Goal: Navigation & Orientation: Find specific page/section

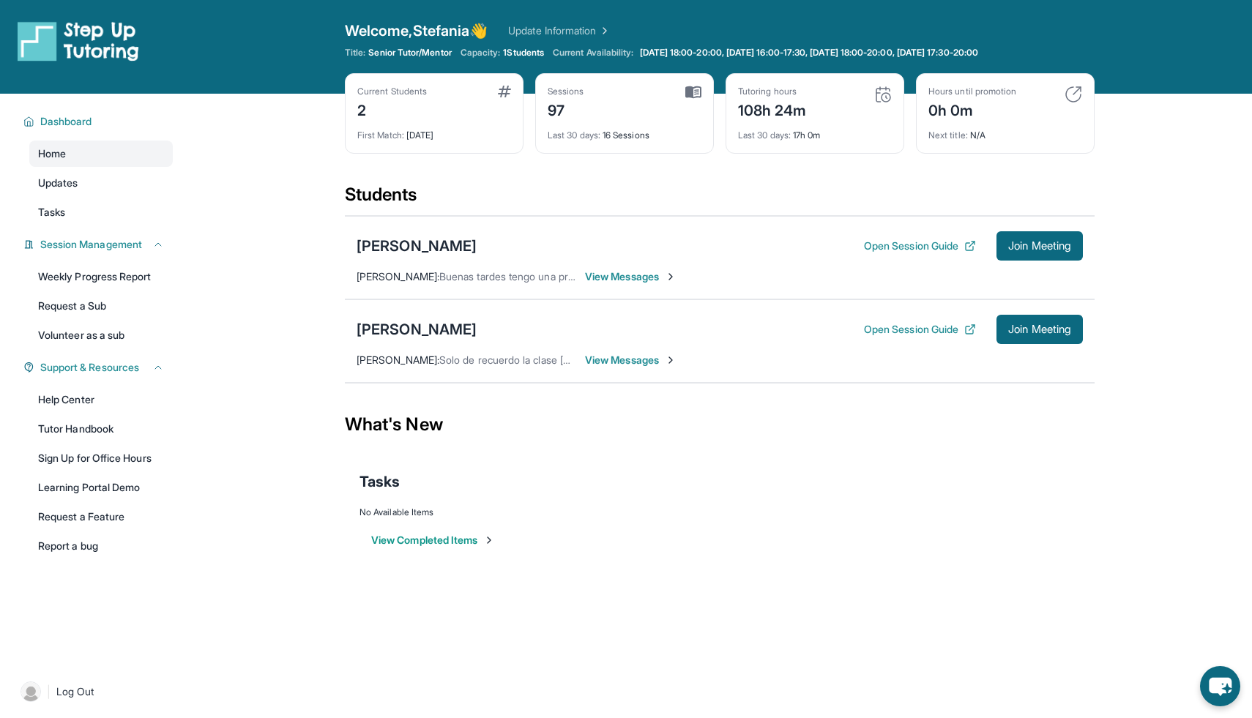
click at [1198, 690] on div "Open sidebar Welcome, [PERSON_NAME] 👋 Update Information Title: Senior Tutor/Me…" at bounding box center [626, 359] width 1252 height 718
click at [1214, 687] on icon "chat-button" at bounding box center [1220, 687] width 24 height 20
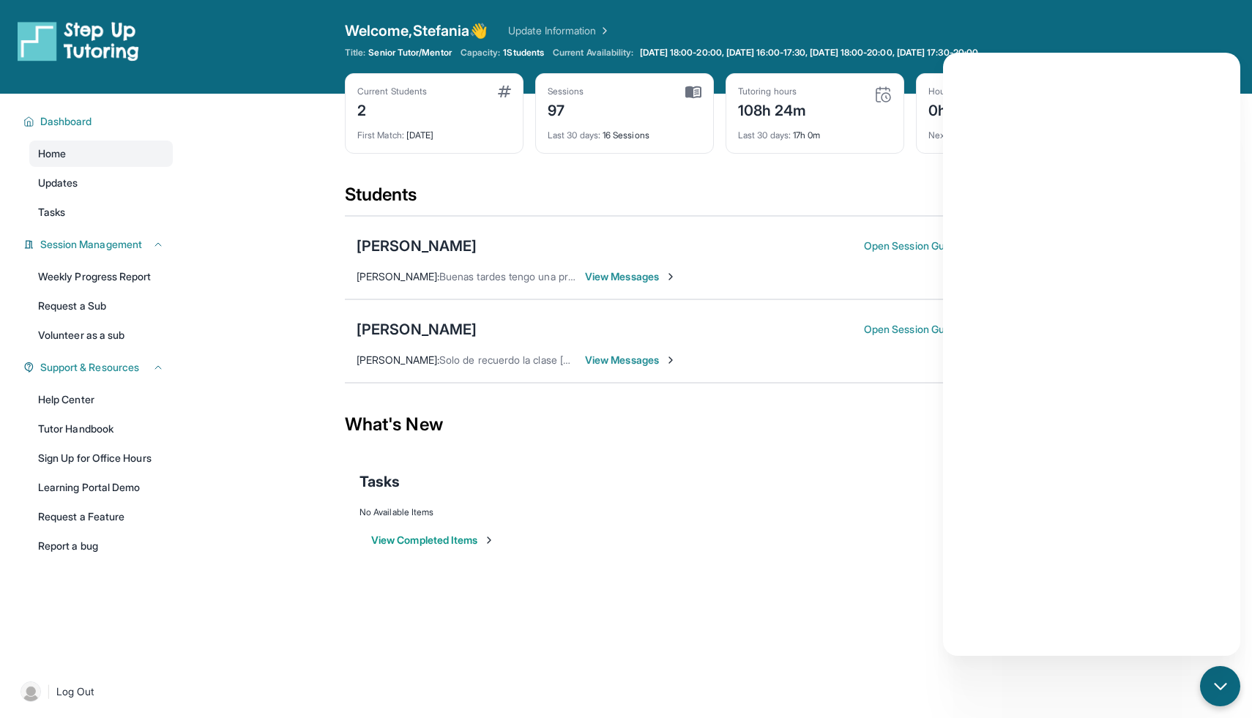
click at [624, 195] on div "Students" at bounding box center [720, 199] width 750 height 32
click at [1214, 693] on icon "chat-button" at bounding box center [1220, 686] width 19 height 19
